Goal: Communication & Community: Share content

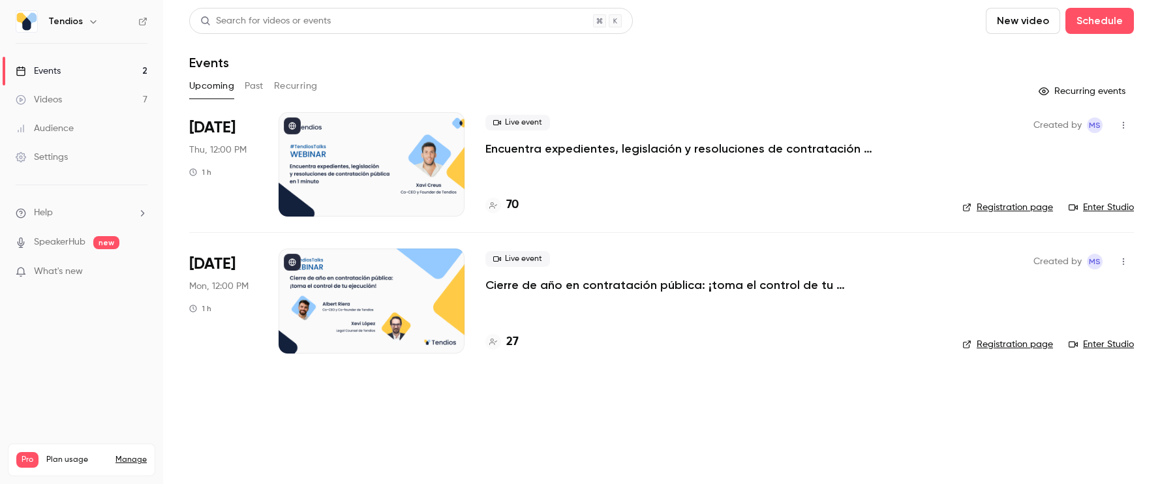
click at [1100, 209] on link "Enter Studio" at bounding box center [1100, 207] width 65 height 13
click at [1124, 123] on icon "button" at bounding box center [1123, 125] width 10 height 9
click at [1050, 157] on div "Share" at bounding box center [1072, 158] width 99 height 13
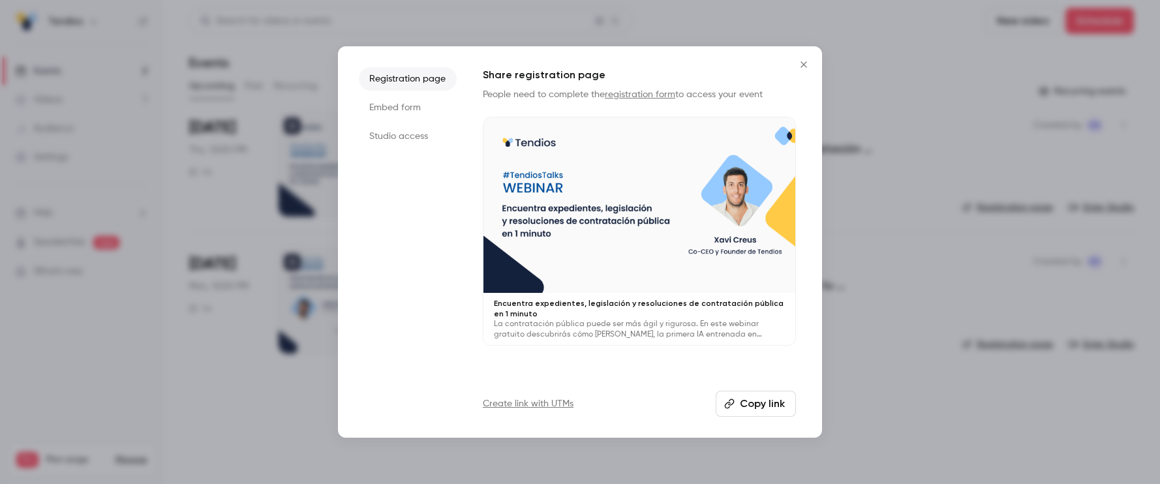
click at [409, 136] on li "Studio access" at bounding box center [408, 136] width 98 height 23
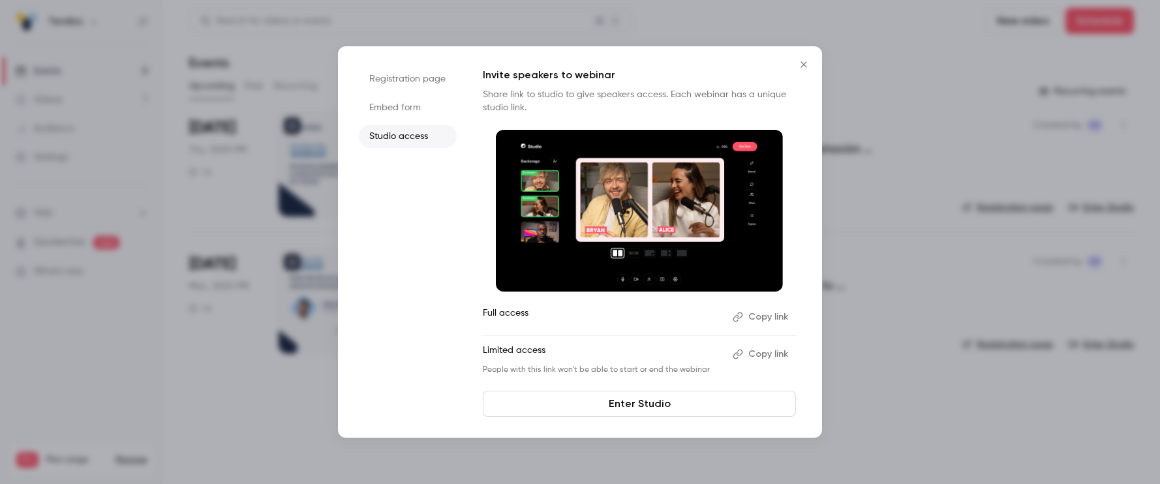
click at [771, 314] on button "Copy link" at bounding box center [761, 317] width 68 height 21
click at [805, 65] on icon "Close" at bounding box center [804, 64] width 16 height 10
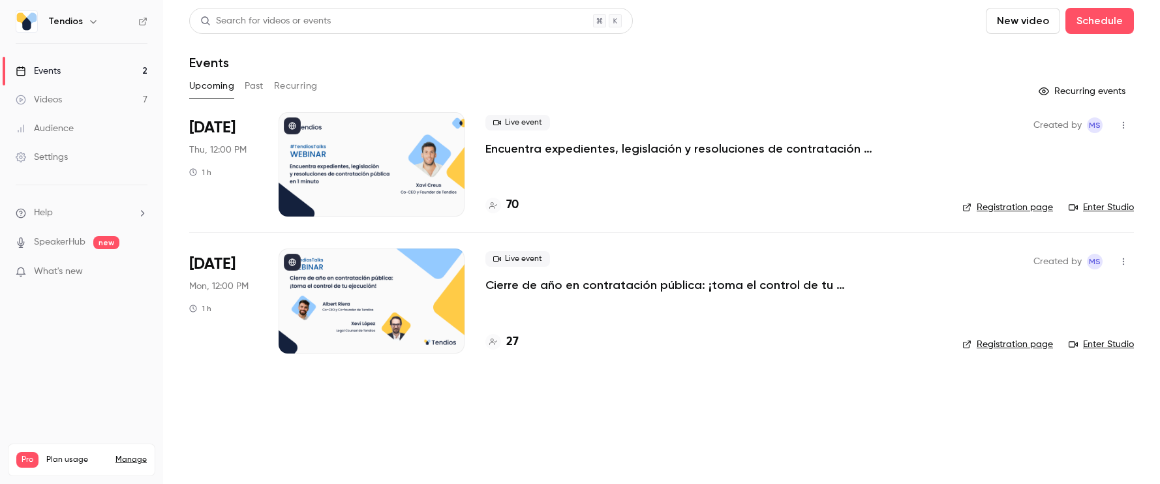
click at [1096, 209] on link "Enter Studio" at bounding box center [1100, 207] width 65 height 13
click at [1125, 124] on icon "button" at bounding box center [1123, 125] width 10 height 9
click at [1069, 160] on div "Share" at bounding box center [1072, 158] width 99 height 13
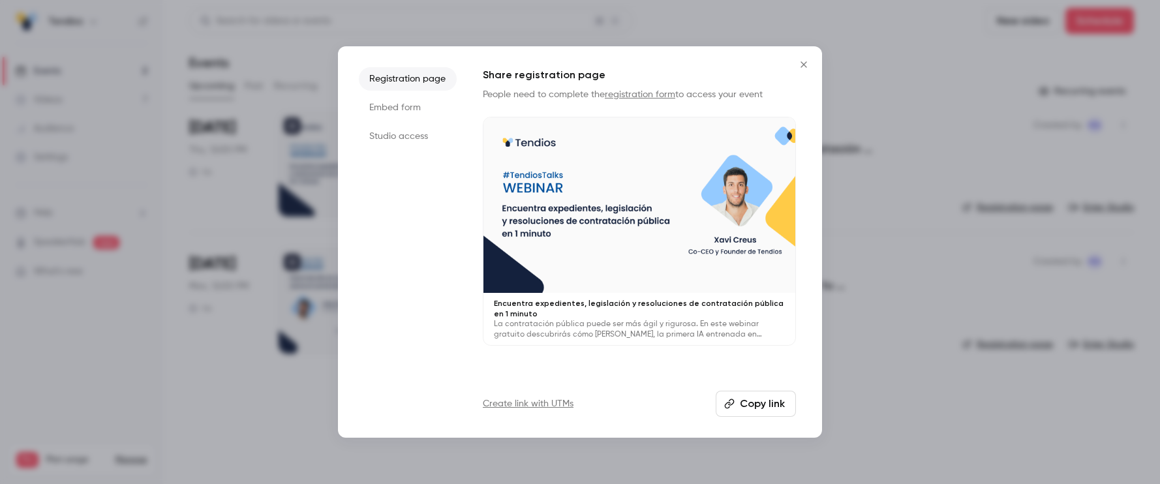
click at [395, 104] on li "Embed form" at bounding box center [408, 107] width 98 height 23
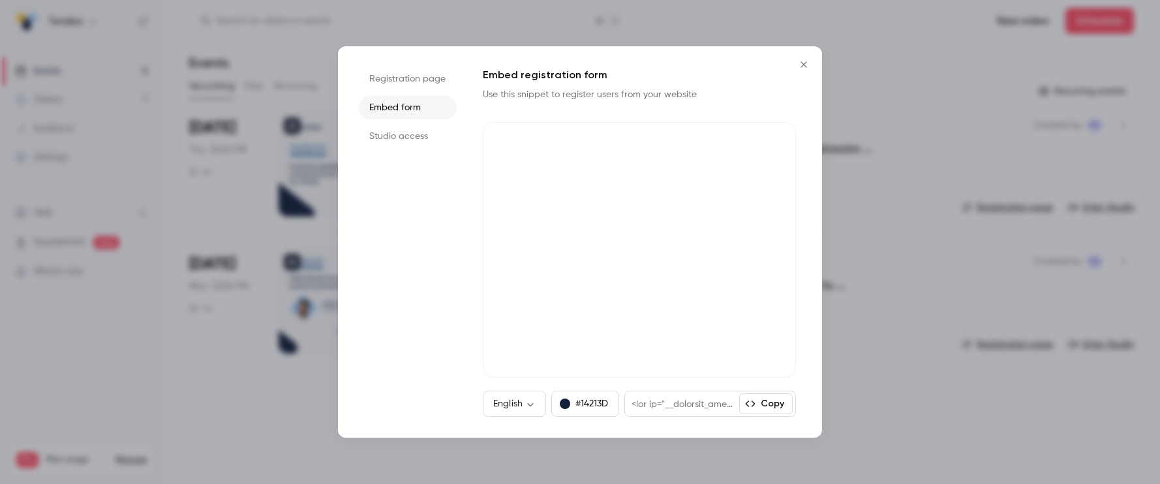
click at [404, 130] on li "Studio access" at bounding box center [408, 136] width 98 height 23
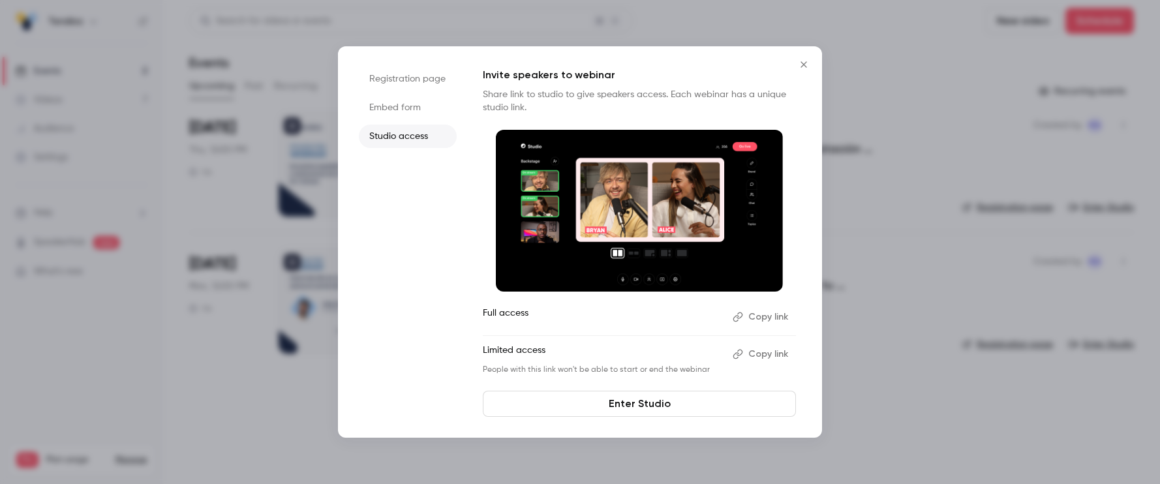
click at [388, 76] on li "Registration page" at bounding box center [408, 78] width 98 height 23
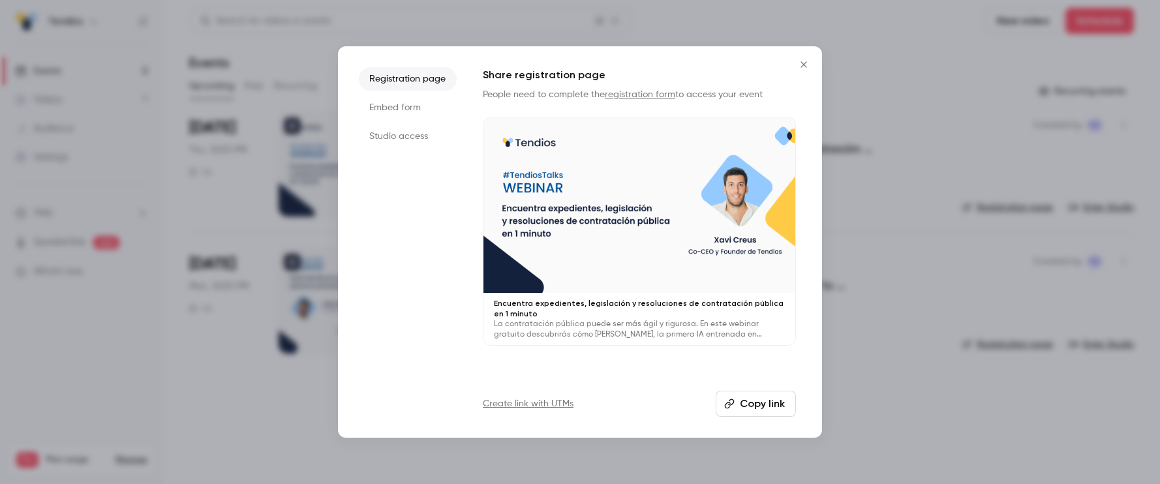
click at [806, 61] on icon "Close" at bounding box center [803, 64] width 6 height 6
